Goal: Information Seeking & Learning: Learn about a topic

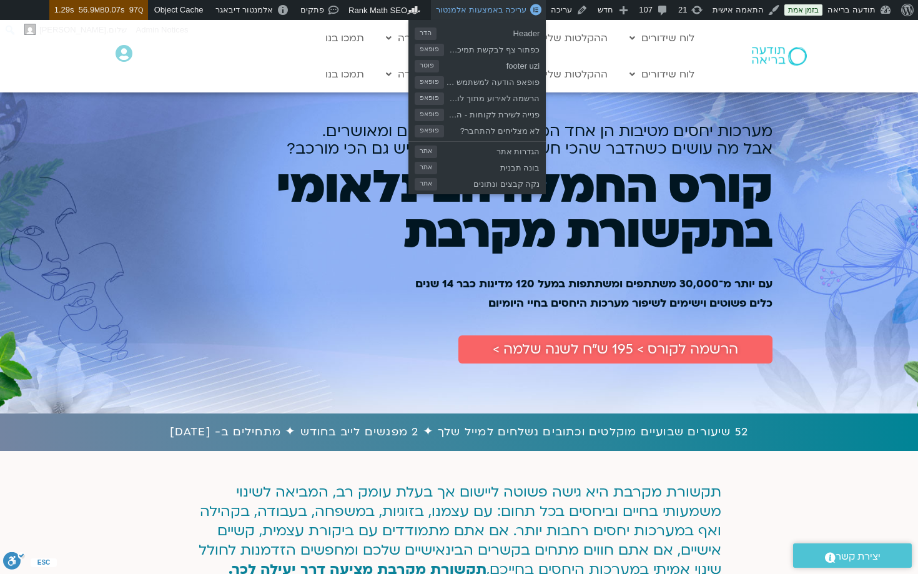
click at [486, 3] on link "עריכה באמצעות אלמנטור" at bounding box center [488, 10] width 115 height 20
click at [486, 10] on span "עריכה באמצעות אלמנטור" at bounding box center [481, 9] width 91 height 9
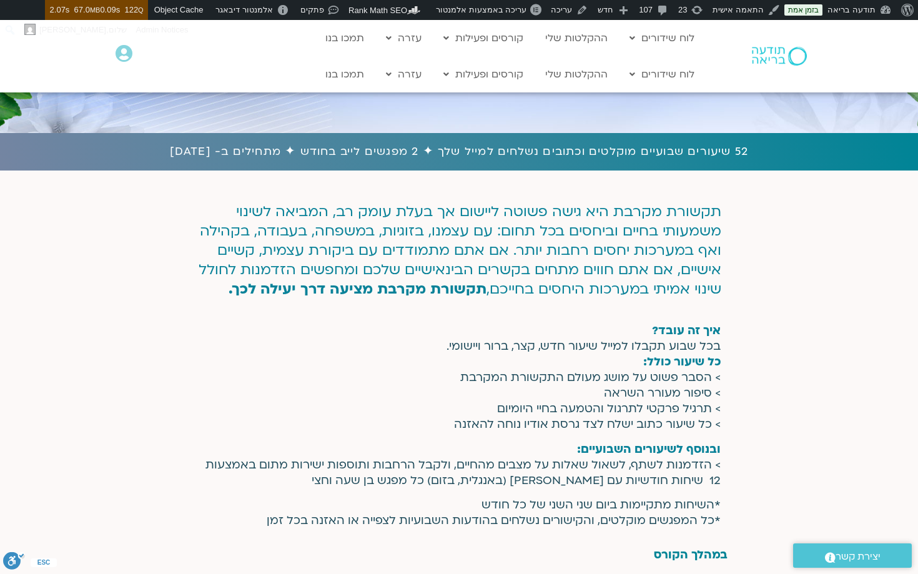
scroll to position [291, 0]
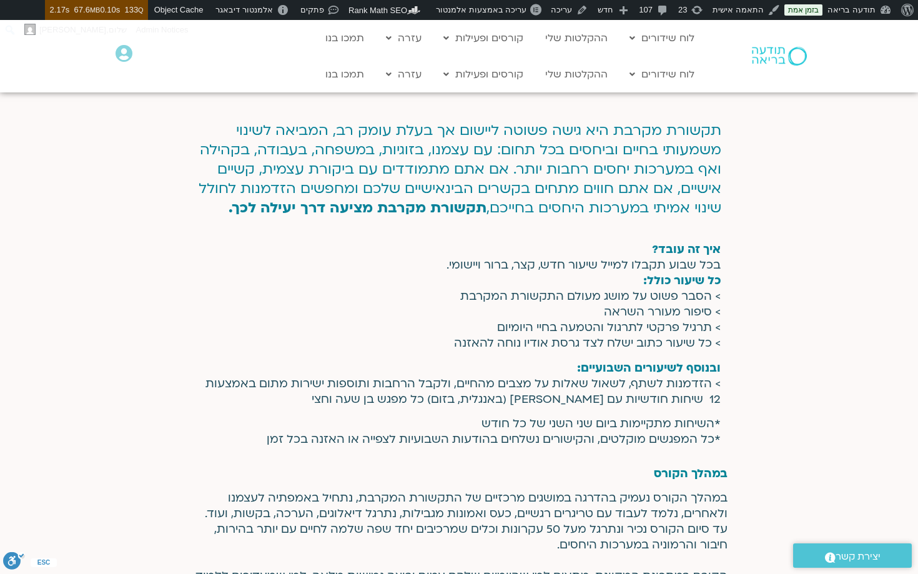
scroll to position [370, 0]
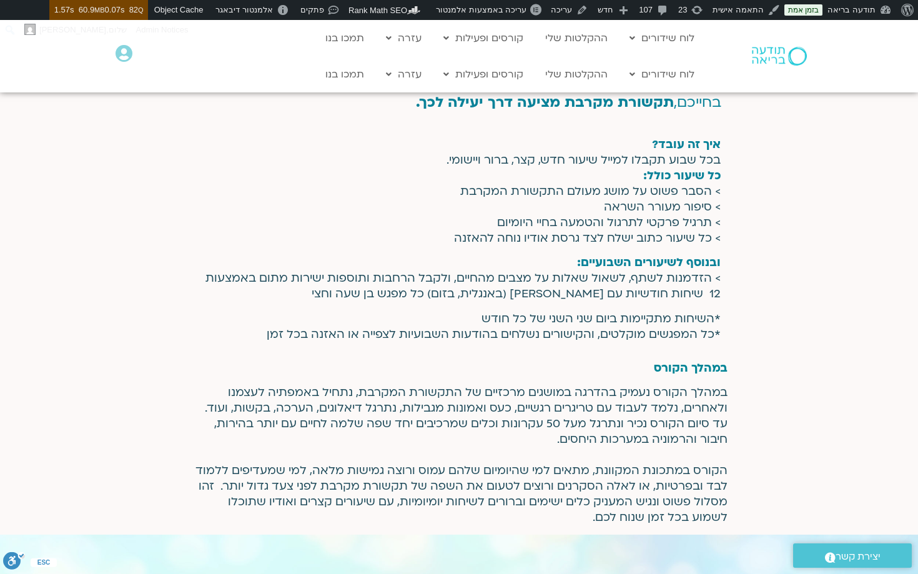
scroll to position [515, 0]
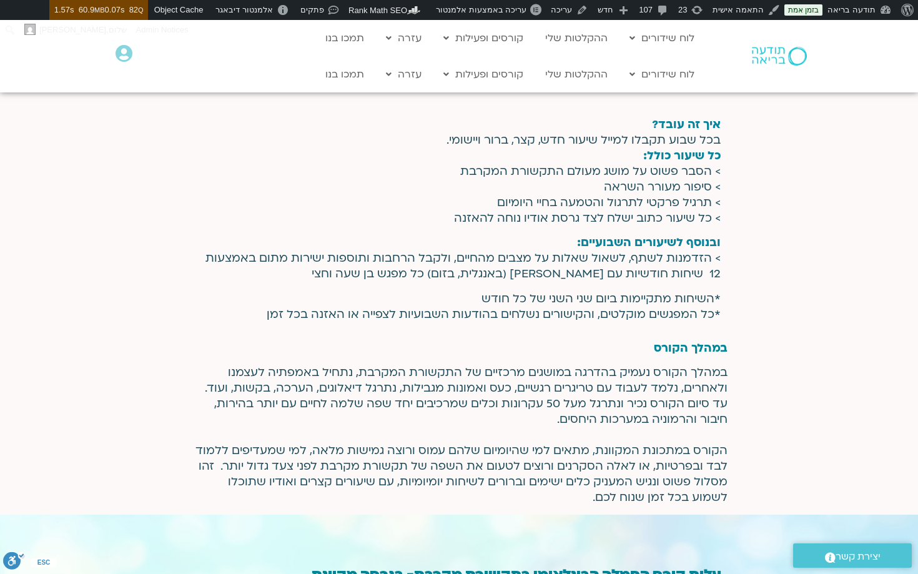
click at [515, 312] on span "*כל המפגשים מוקלטים, והקישורים נשלחים בהודעות השבועיות לצפייה או האזנה בכל זמן" at bounding box center [494, 315] width 454 height 16
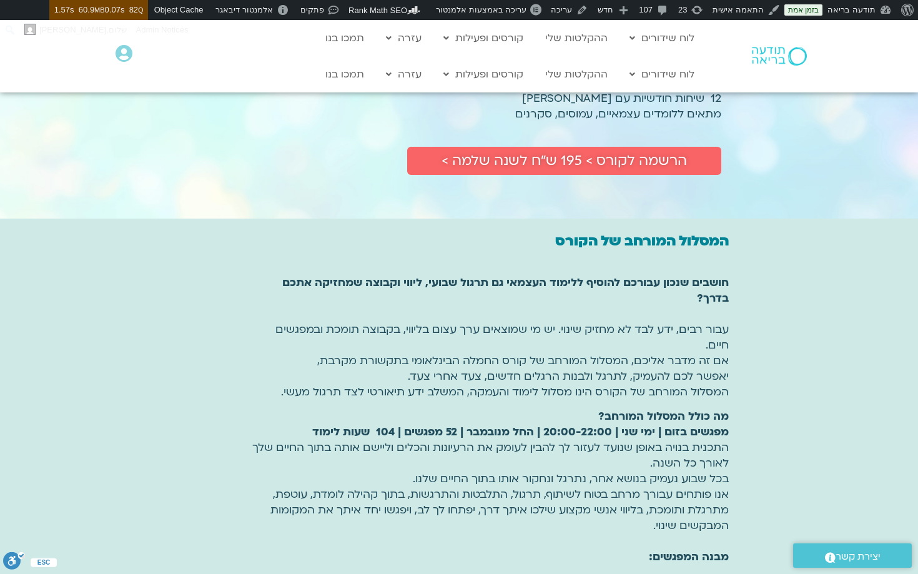
scroll to position [1060, 0]
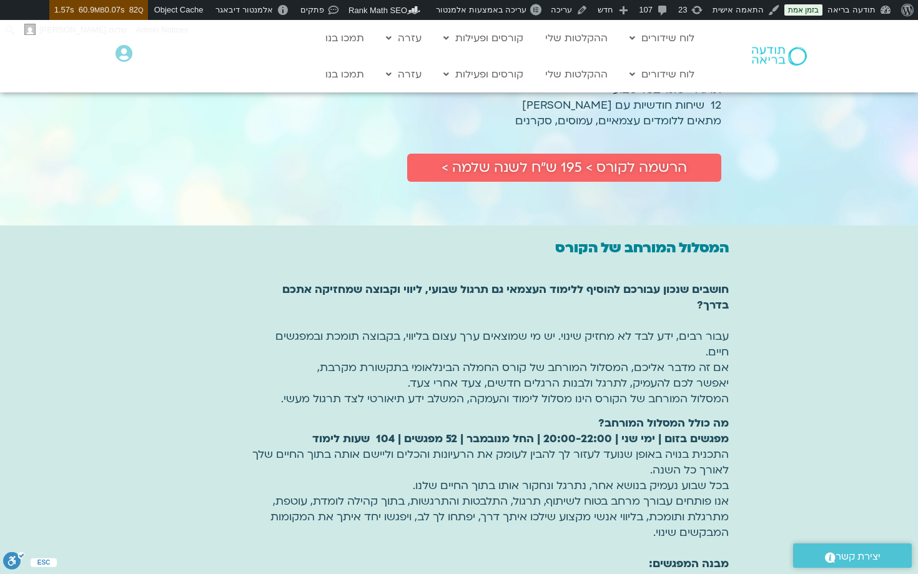
click at [695, 248] on b "המסלול המורחב של הקורס" at bounding box center [642, 247] width 174 height 19
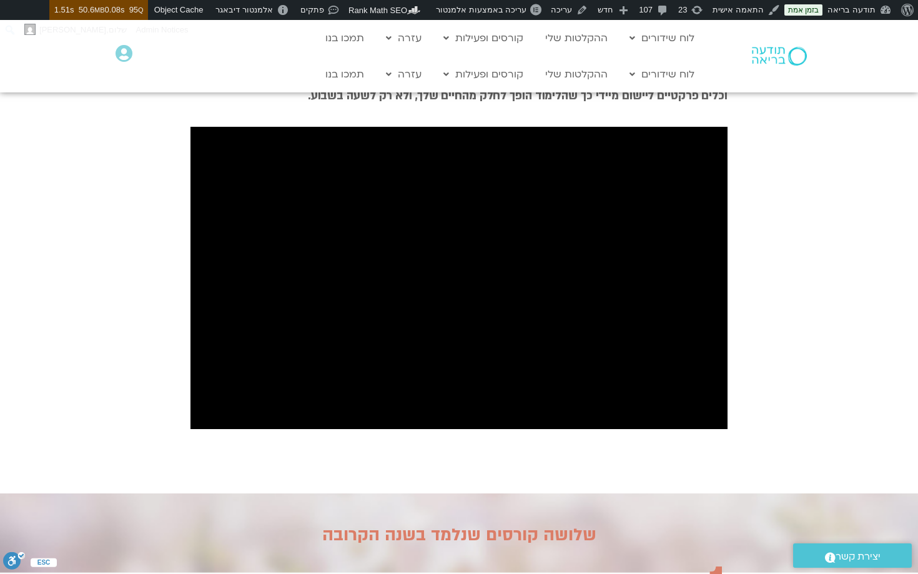
scroll to position [832, 0]
